Goal: Task Accomplishment & Management: Use online tool/utility

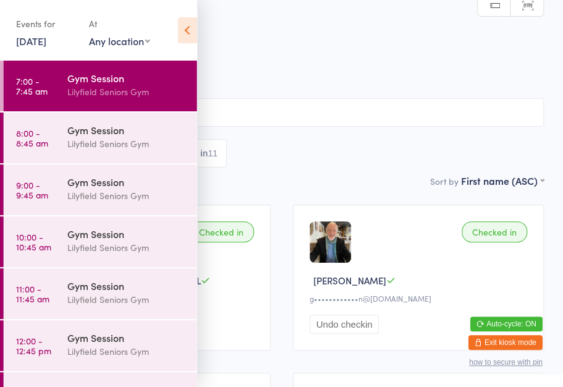
click at [302, 58] on span "Lilyfield Seniors Gym" at bounding box center [272, 62] width 506 height 12
click at [195, 20] on icon at bounding box center [187, 30] width 19 height 26
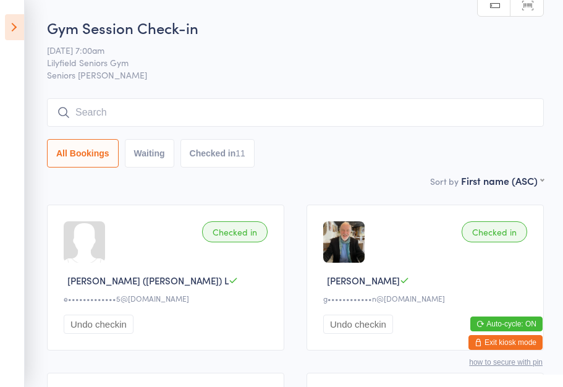
click at [23, 35] on icon at bounding box center [14, 27] width 19 height 26
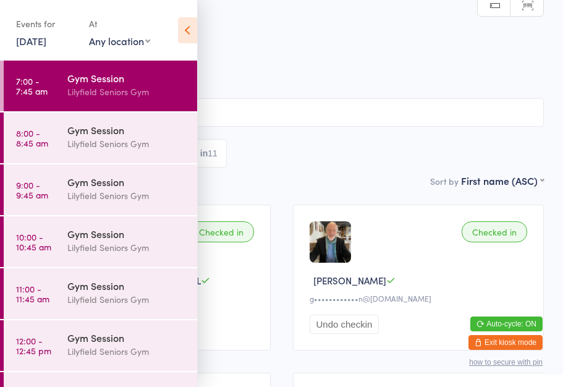
click at [106, 130] on div "Gym Session" at bounding box center [126, 130] width 119 height 14
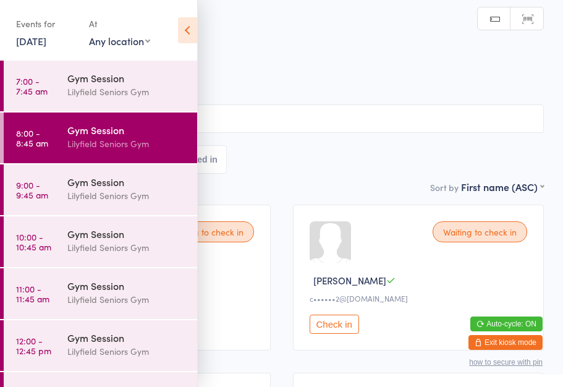
click at [185, 23] on icon at bounding box center [187, 30] width 19 height 26
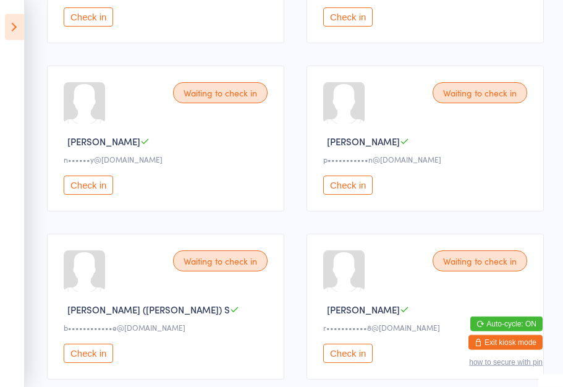
scroll to position [981, 0]
click at [359, 194] on button "Check in" at bounding box center [347, 184] width 49 height 19
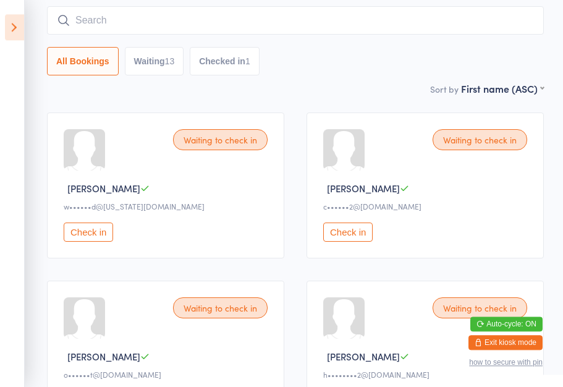
scroll to position [92, 0]
click at [343, 238] on button "Check in" at bounding box center [347, 232] width 49 height 19
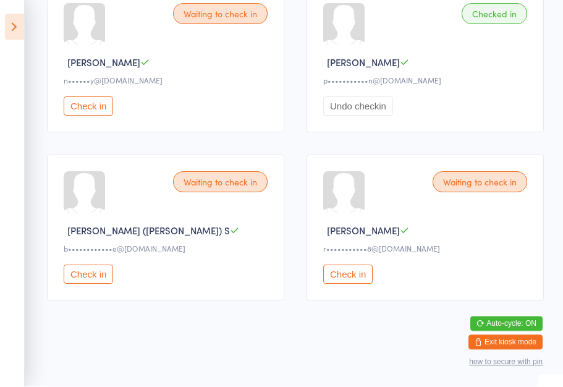
scroll to position [1080, 0]
click at [83, 275] on button "Check in" at bounding box center [88, 274] width 49 height 19
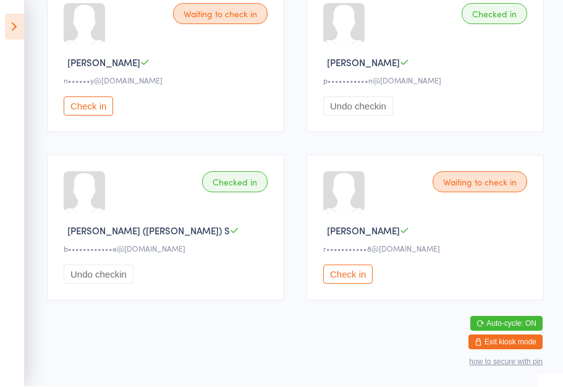
click at [88, 107] on button "Check in" at bounding box center [88, 106] width 49 height 19
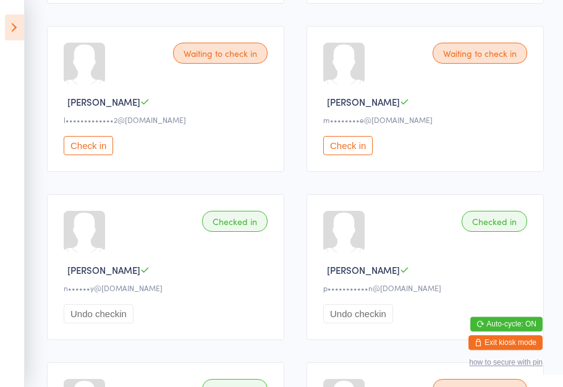
click at [83, 155] on button "Check in" at bounding box center [88, 145] width 49 height 19
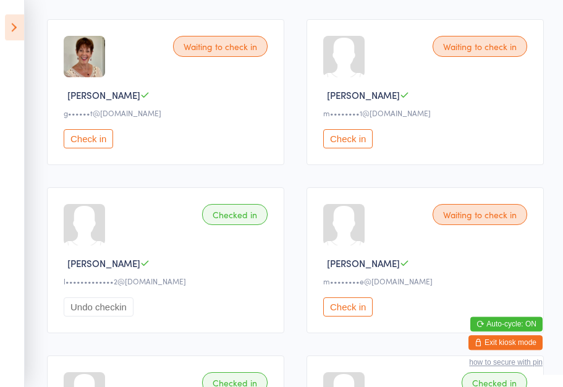
scroll to position [685, 0]
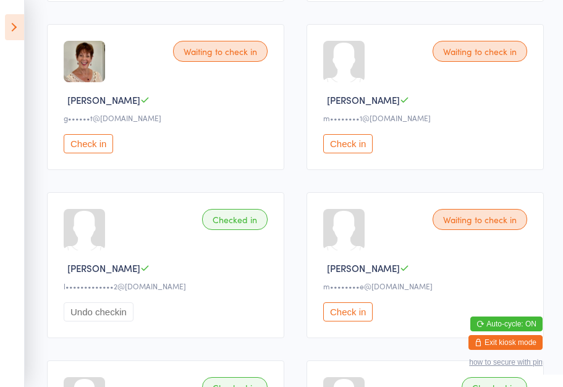
click at [84, 153] on button "Check in" at bounding box center [88, 143] width 49 height 19
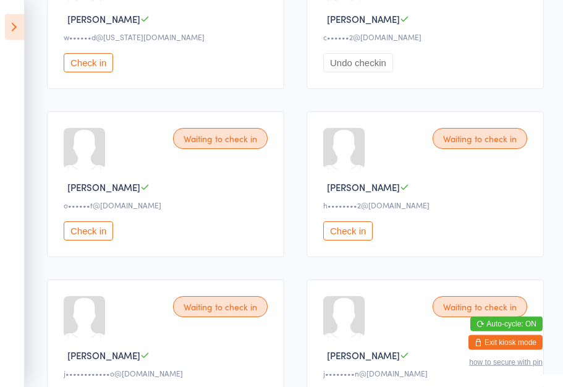
scroll to position [262, 0]
click at [98, 240] on button "Check in" at bounding box center [88, 230] width 49 height 19
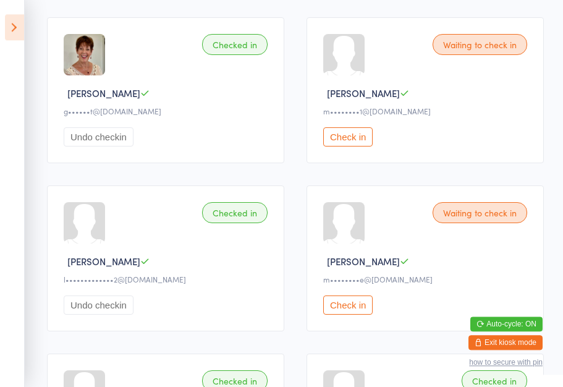
scroll to position [692, 0]
click at [356, 315] on button "Check in" at bounding box center [347, 305] width 49 height 19
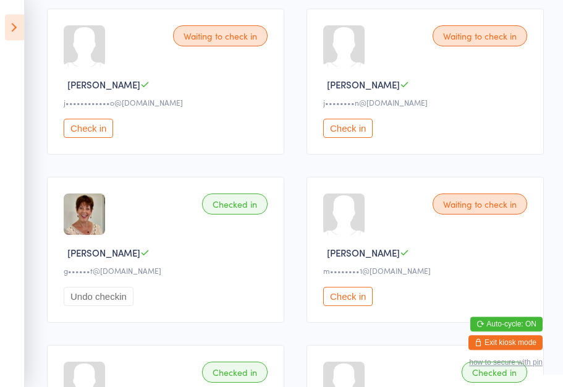
scroll to position [532, 0]
click at [353, 138] on button "Check in" at bounding box center [347, 128] width 49 height 19
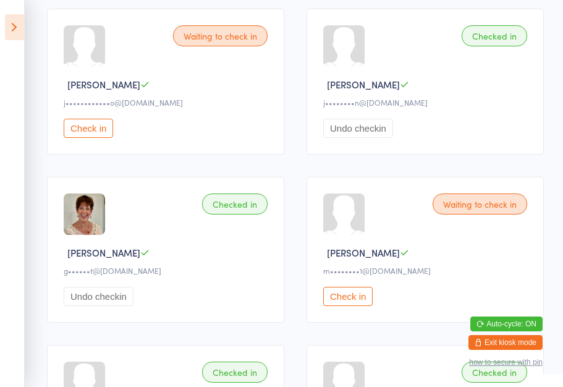
click at [349, 306] on button "Check in" at bounding box center [347, 296] width 49 height 19
